Goal: Task Accomplishment & Management: Use online tool/utility

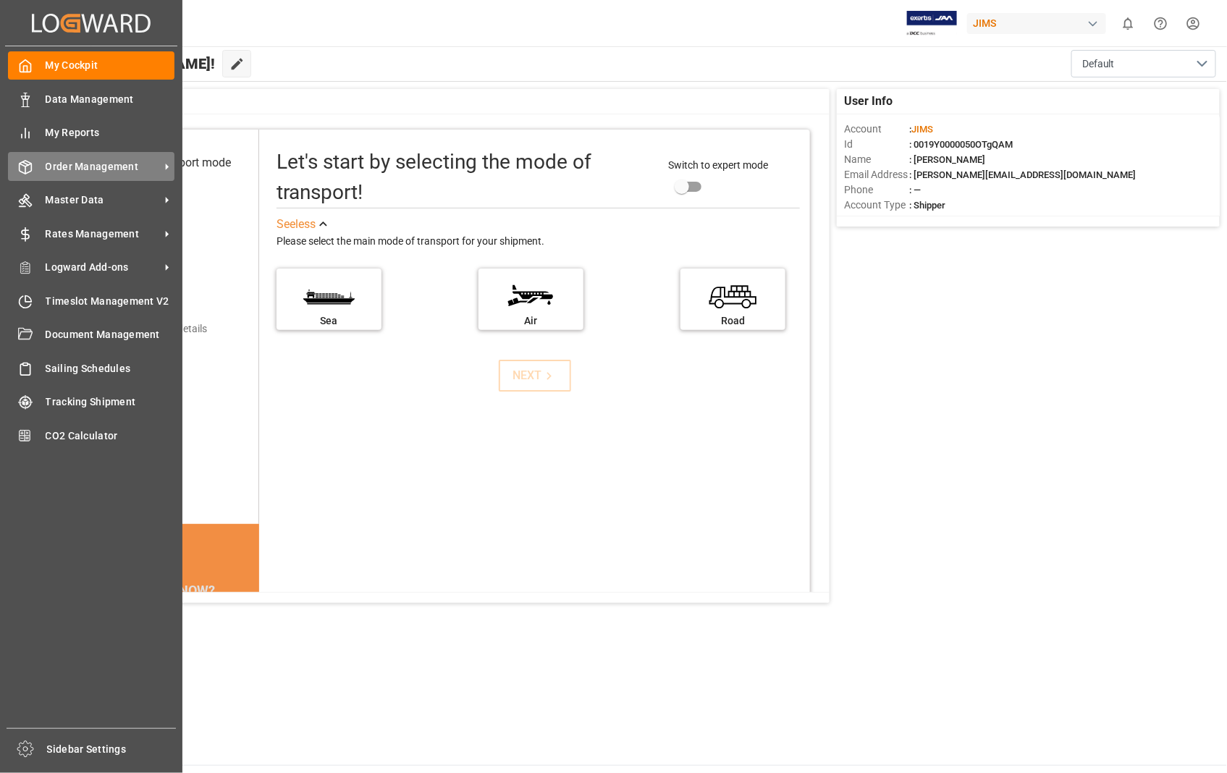
click at [93, 164] on span "Order Management" at bounding box center [103, 166] width 114 height 15
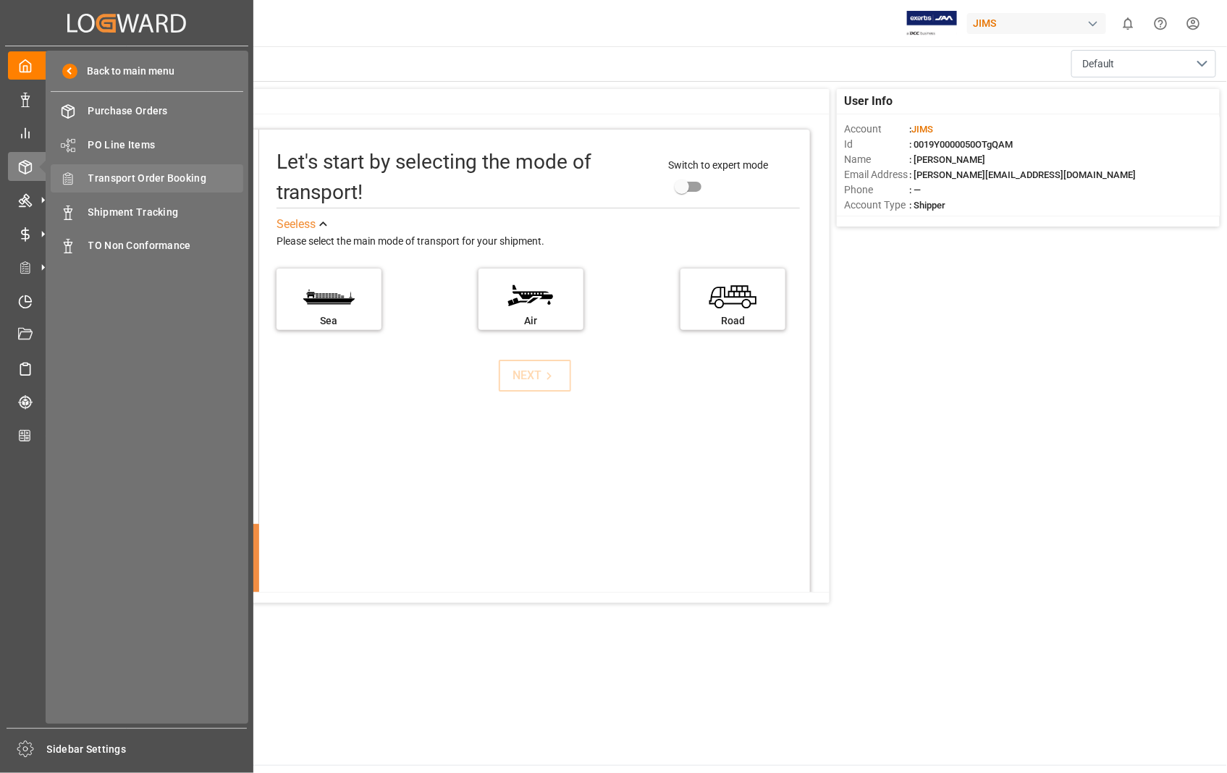
click at [151, 176] on span "Transport Order Booking" at bounding box center [166, 178] width 156 height 15
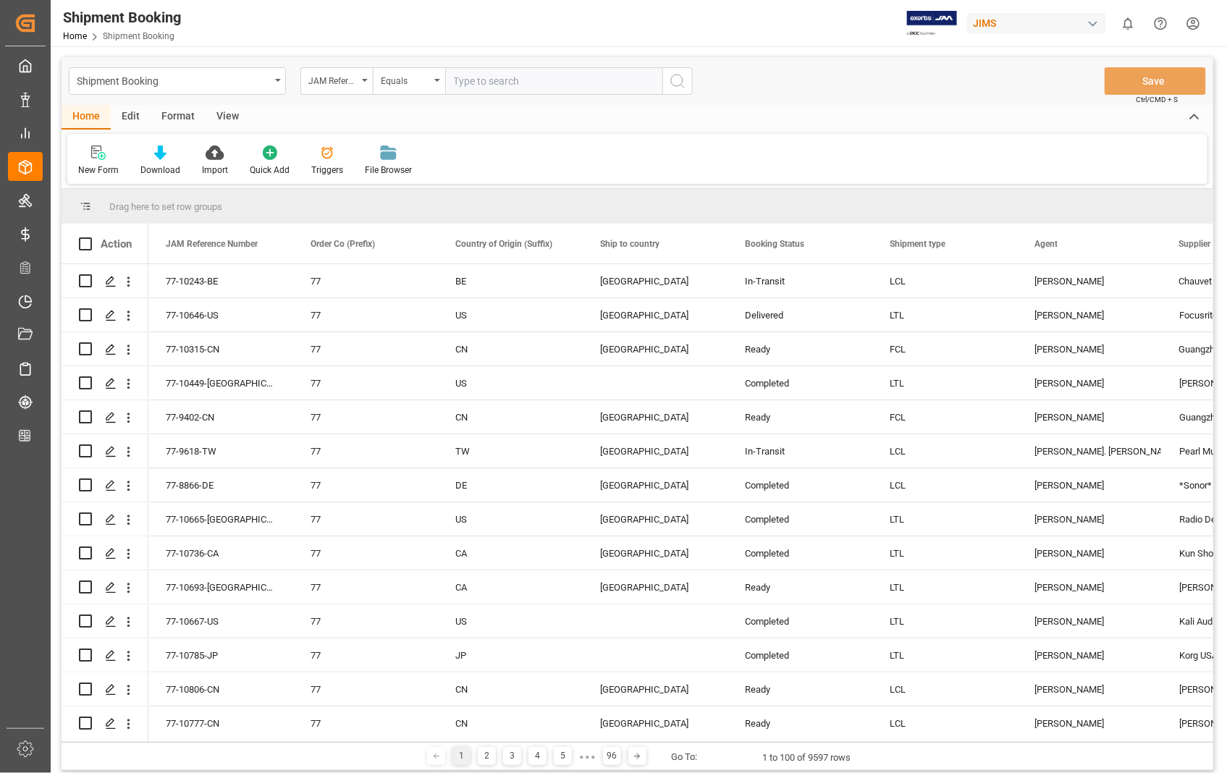
click at [516, 77] on input "text" at bounding box center [553, 81] width 217 height 28
paste input "22-9261-[GEOGRAPHIC_DATA]"
type input "22-9261-[GEOGRAPHIC_DATA]"
click at [685, 85] on icon "search button" at bounding box center [677, 80] width 17 height 17
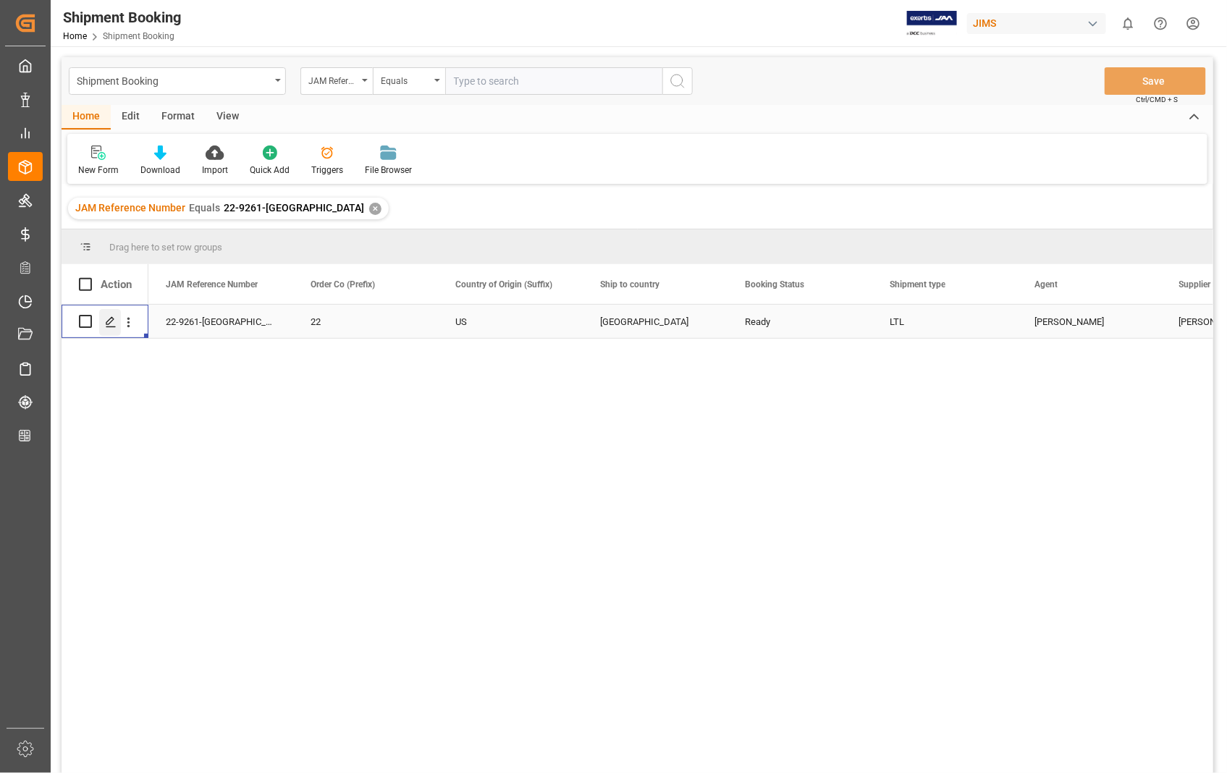
click at [114, 327] on line "Press SPACE to select this row." at bounding box center [110, 327] width 9 height 0
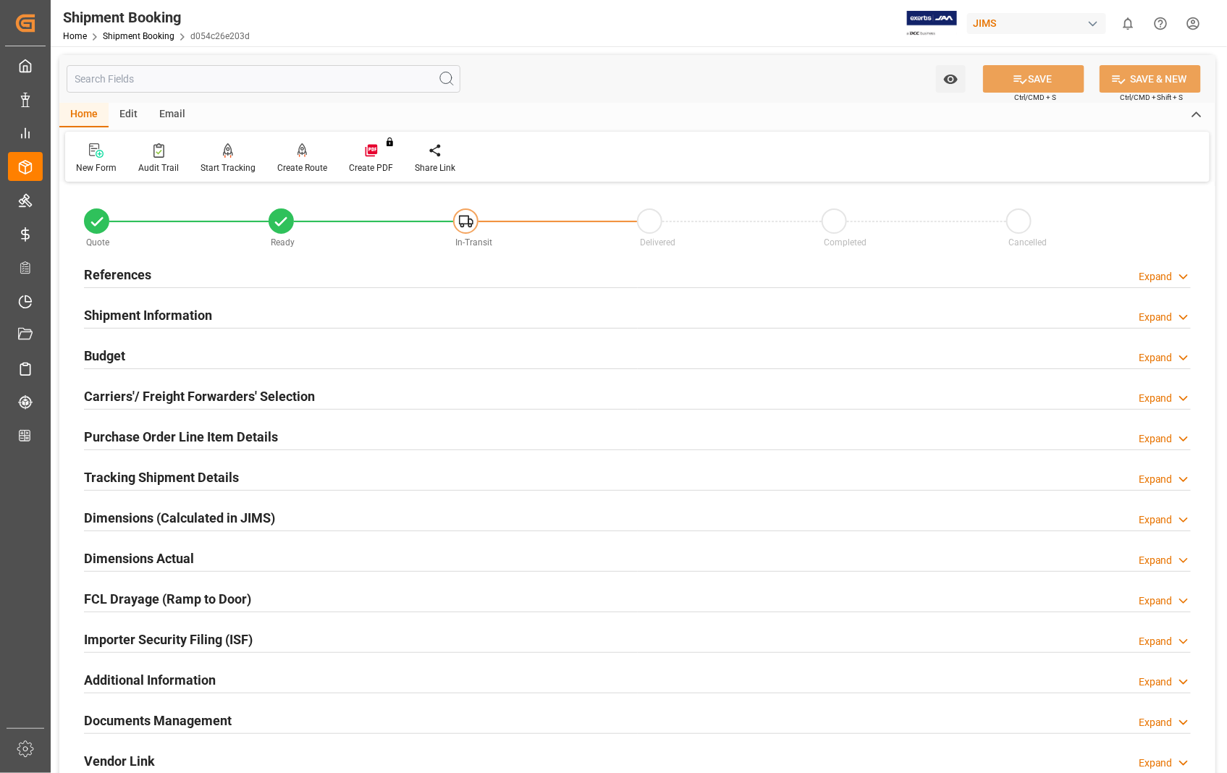
type input "0"
click at [143, 555] on h2 "Dimensions Actual" at bounding box center [139, 559] width 110 height 20
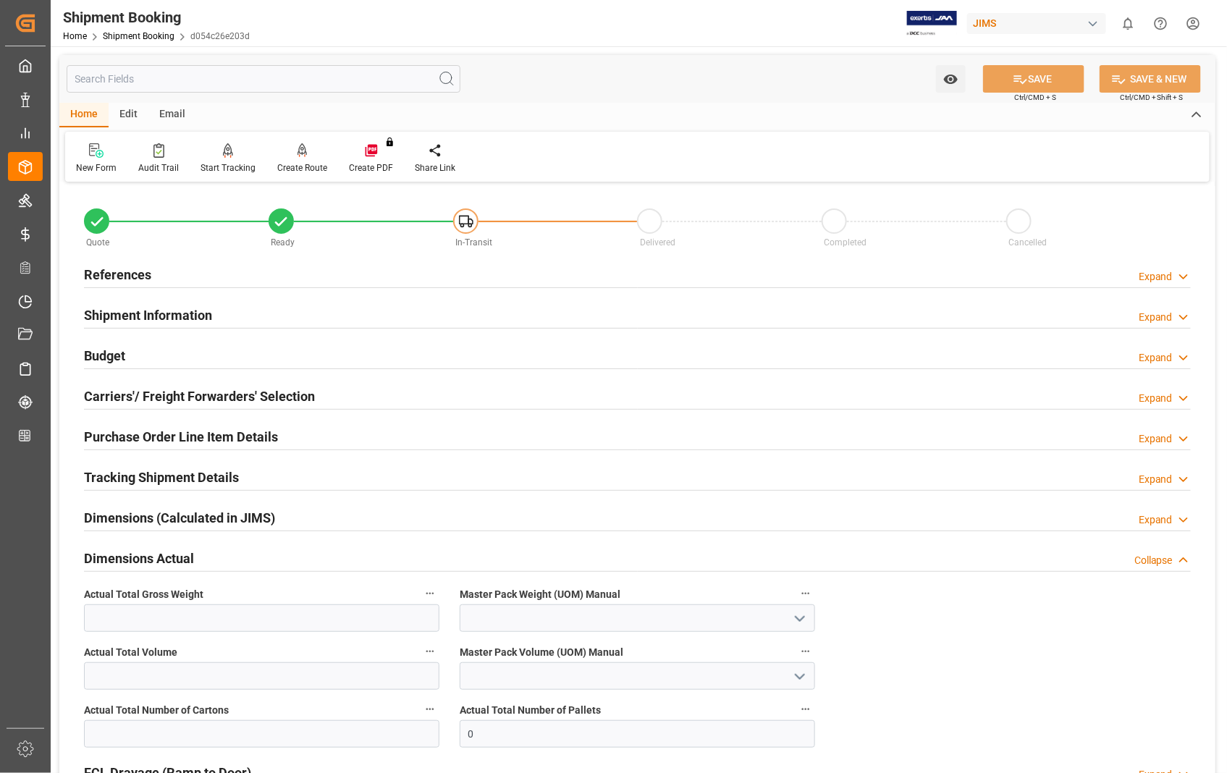
click at [125, 558] on h2 "Dimensions Actual" at bounding box center [139, 559] width 110 height 20
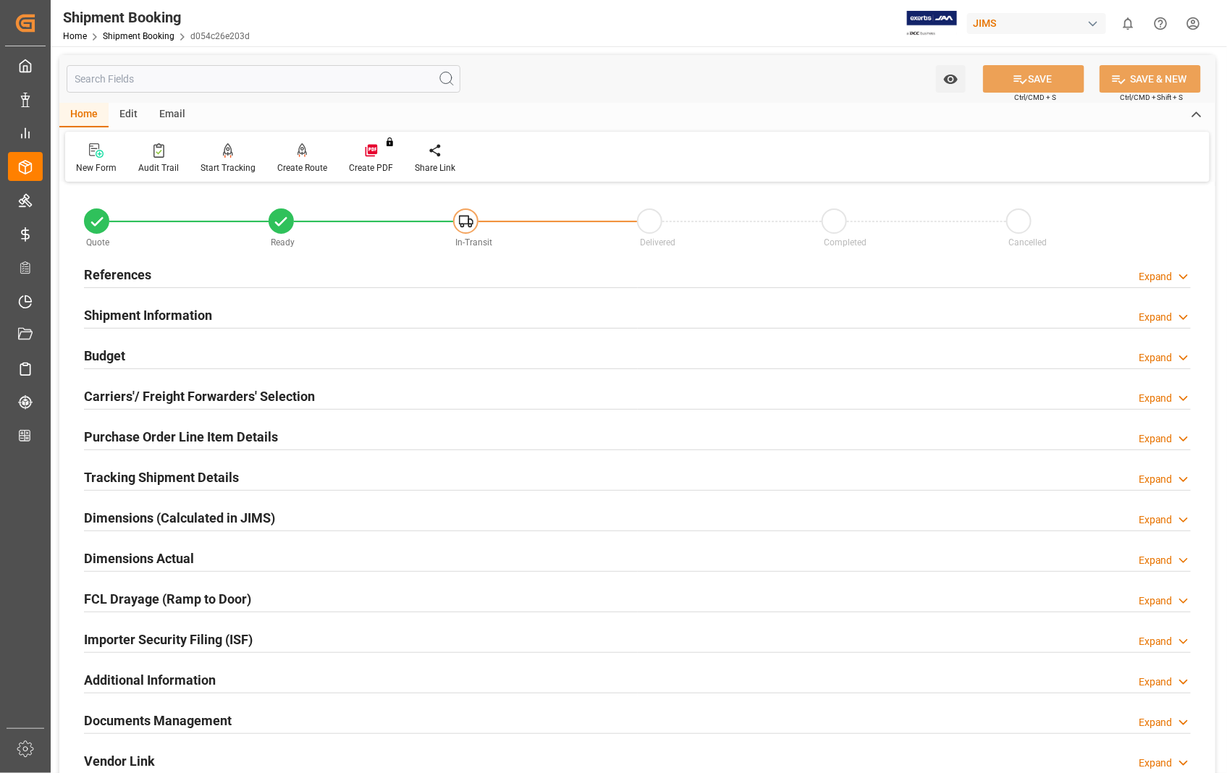
click at [198, 721] on h2 "Documents Management" at bounding box center [158, 721] width 148 height 20
click at [154, 555] on h2 "Dimensions Actual" at bounding box center [139, 559] width 110 height 20
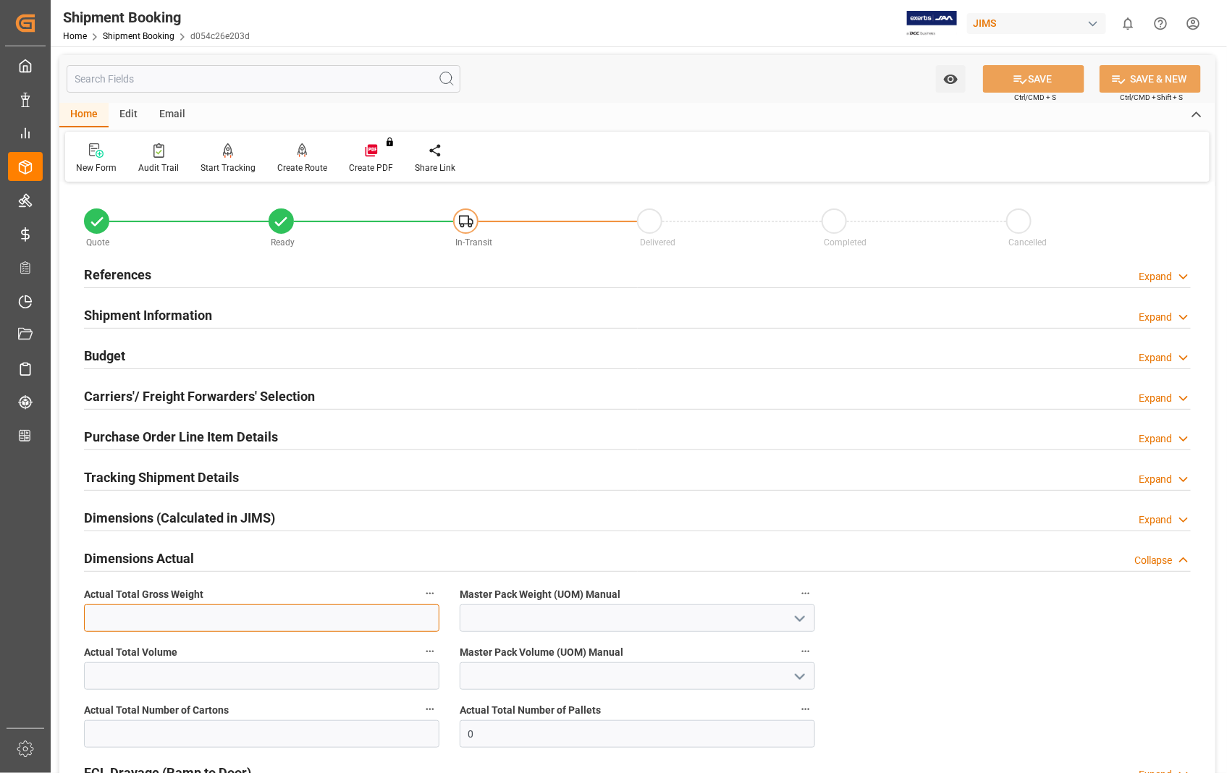
click at [161, 614] on input "text" at bounding box center [262, 619] width 356 height 28
type input "183"
click at [799, 613] on icon "open menu" at bounding box center [799, 618] width 17 height 17
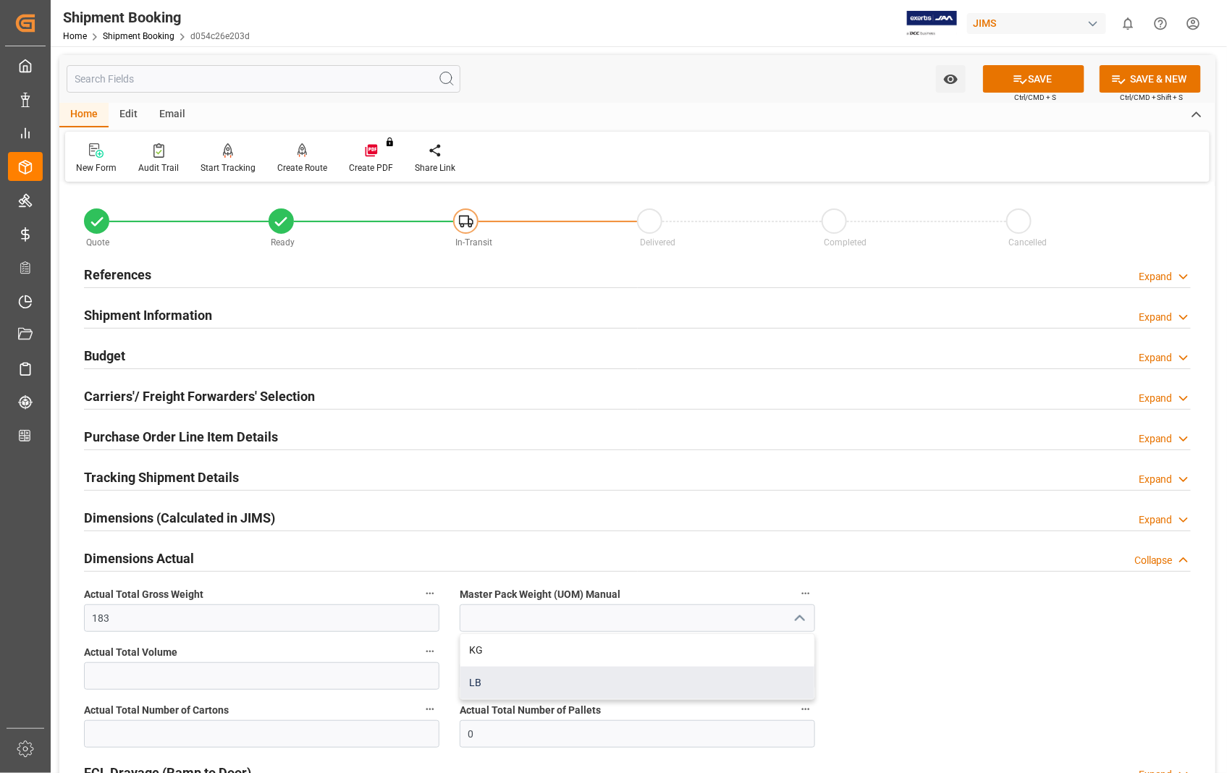
click at [518, 686] on div "LB" at bounding box center [638, 683] width 354 height 33
type input "LB"
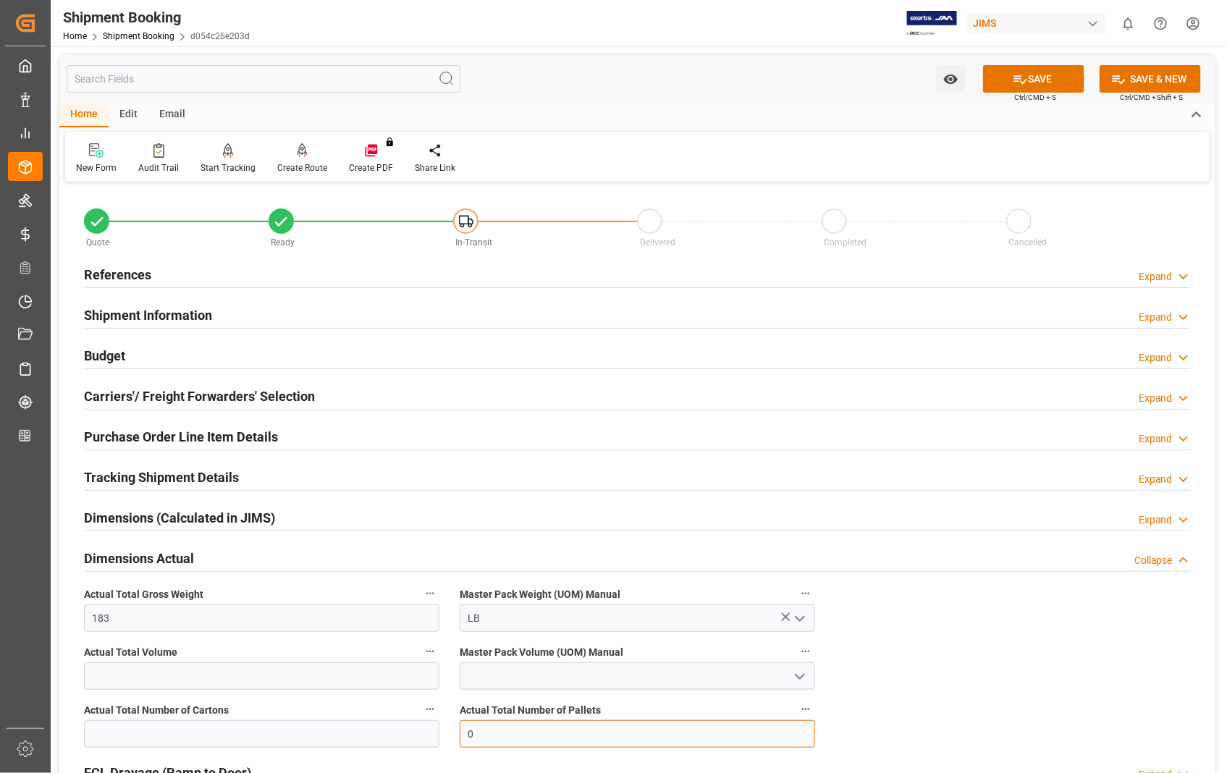
drag, startPoint x: 505, startPoint y: 734, endPoint x: 413, endPoint y: 739, distance: 91.4
type input "1"
click at [1046, 83] on button "SAVE" at bounding box center [1033, 79] width 101 height 28
